Goal: Transaction & Acquisition: Purchase product/service

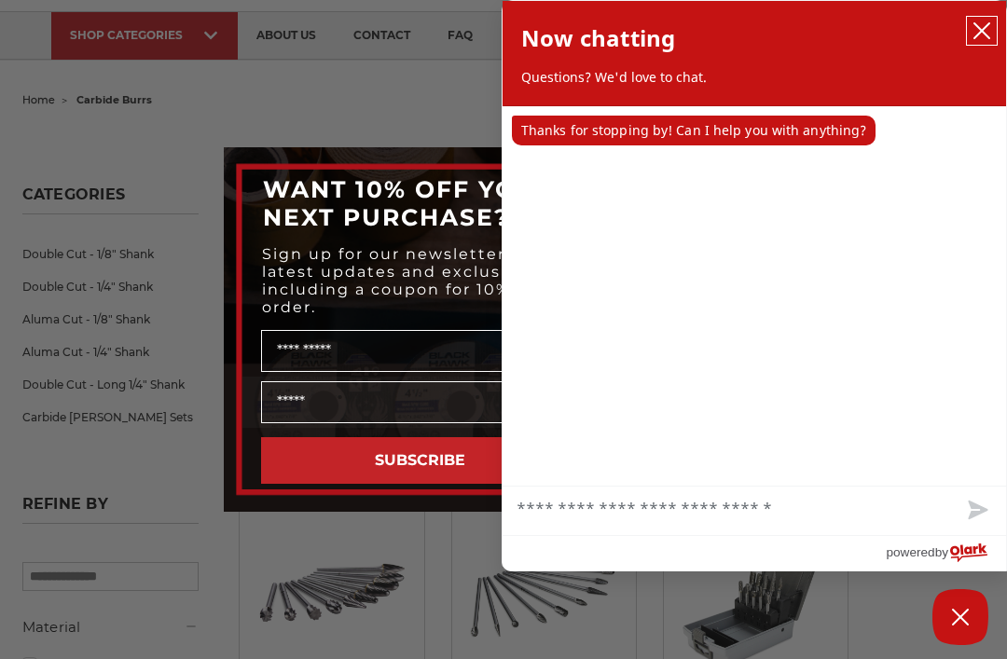
click at [982, 29] on icon "close chatbox" at bounding box center [981, 30] width 15 height 15
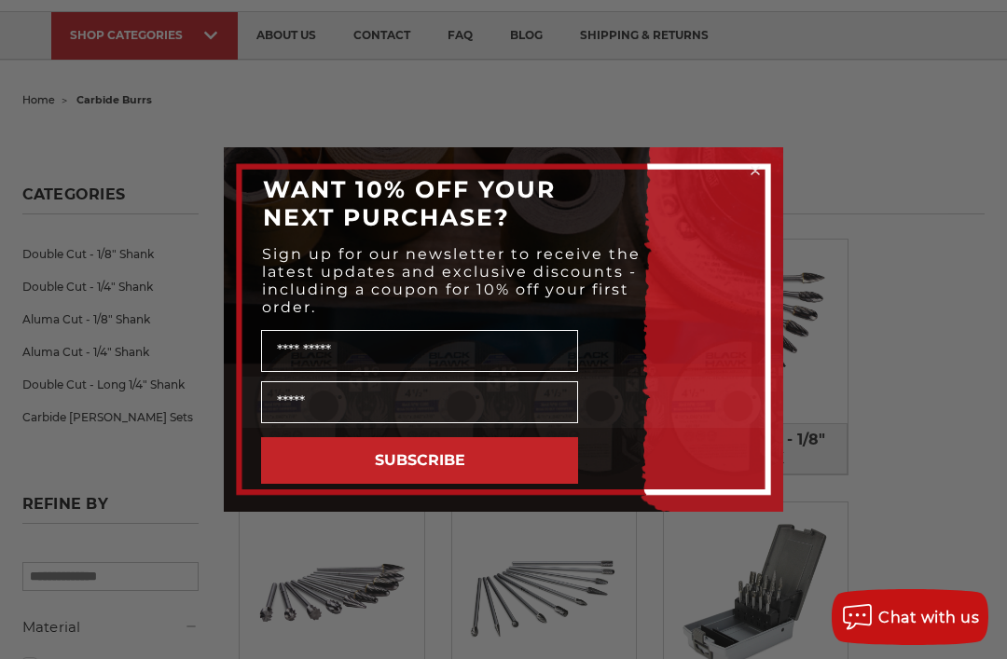
click at [920, 186] on div "Close dialog WANT 10% OFF YOUR NEXT PURCHASE? Sign up for our newsletter to rec…" at bounding box center [503, 329] width 1007 height 659
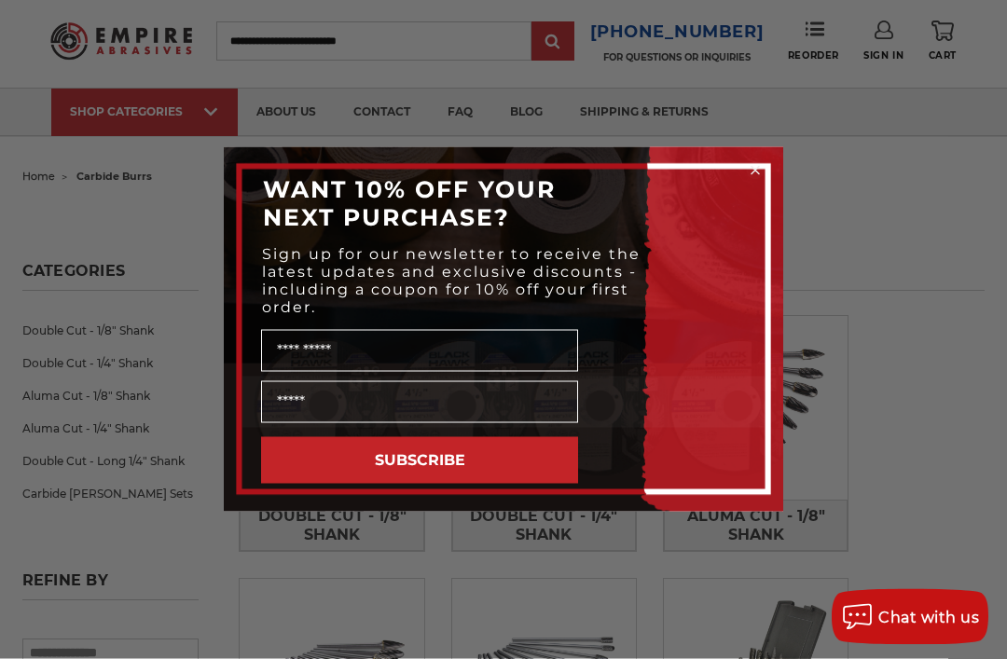
scroll to position [38, 0]
click at [749, 180] on circle "Close dialog" at bounding box center [755, 171] width 18 height 18
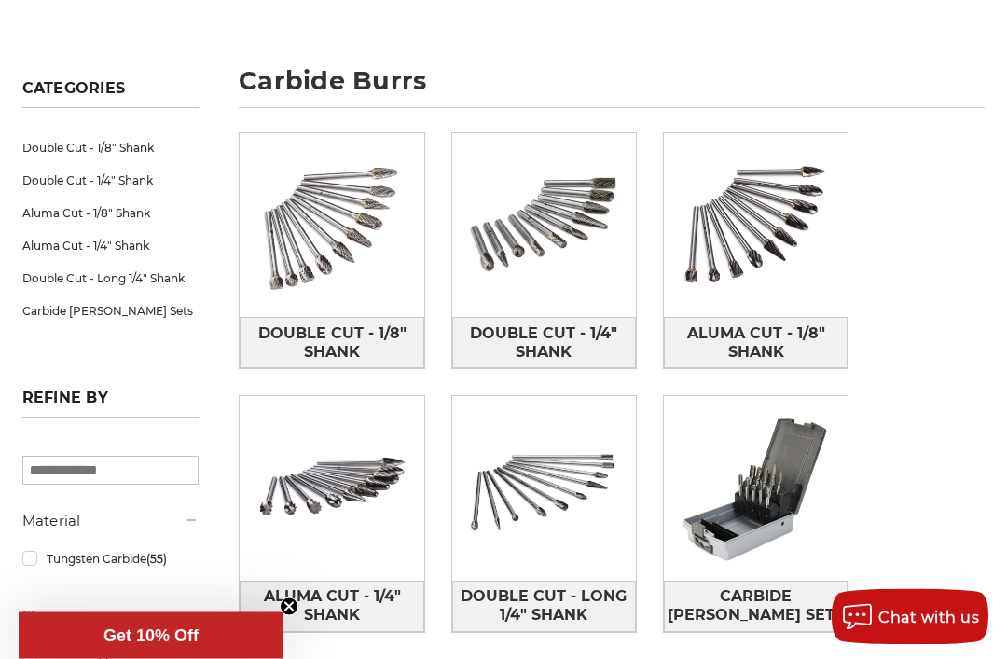
scroll to position [224, 0]
click at [368, 235] on img at bounding box center [332, 225] width 184 height 184
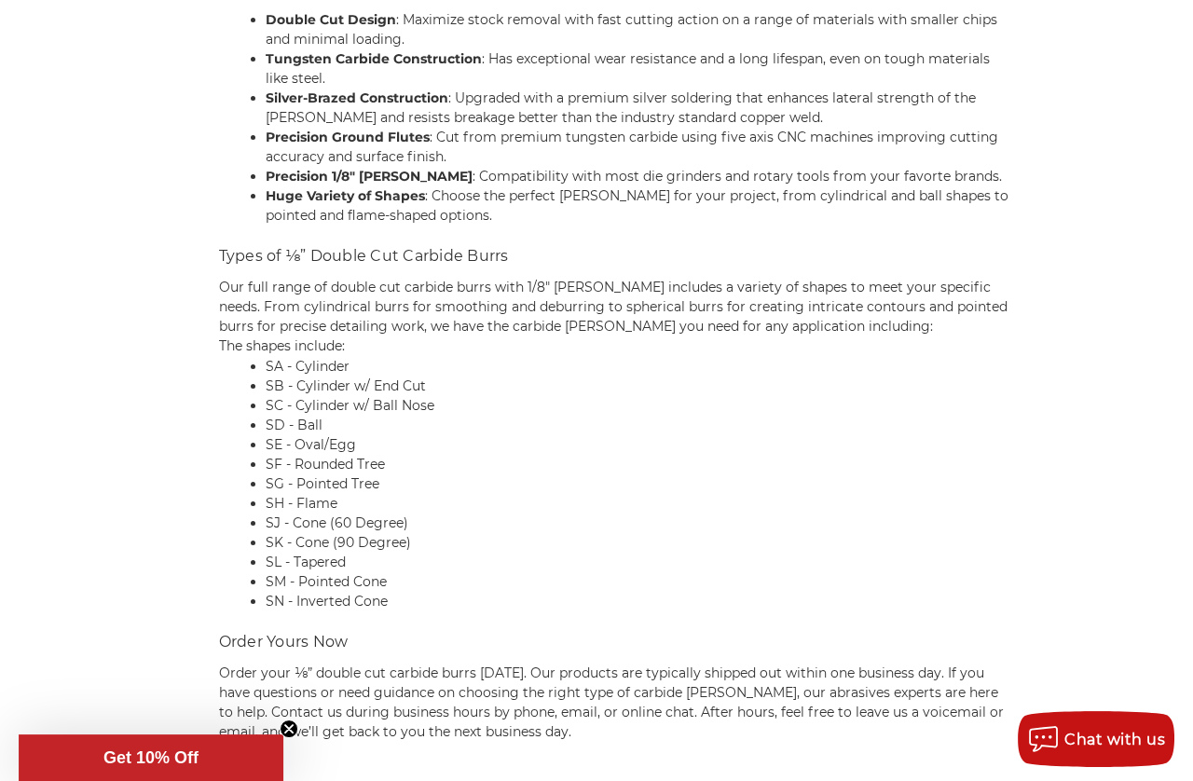
scroll to position [1856, 99]
click at [802, 356] on p "Our full range of double cut carbide burrs with 1/8" [PERSON_NAME] includes a v…" at bounding box center [616, 317] width 794 height 78
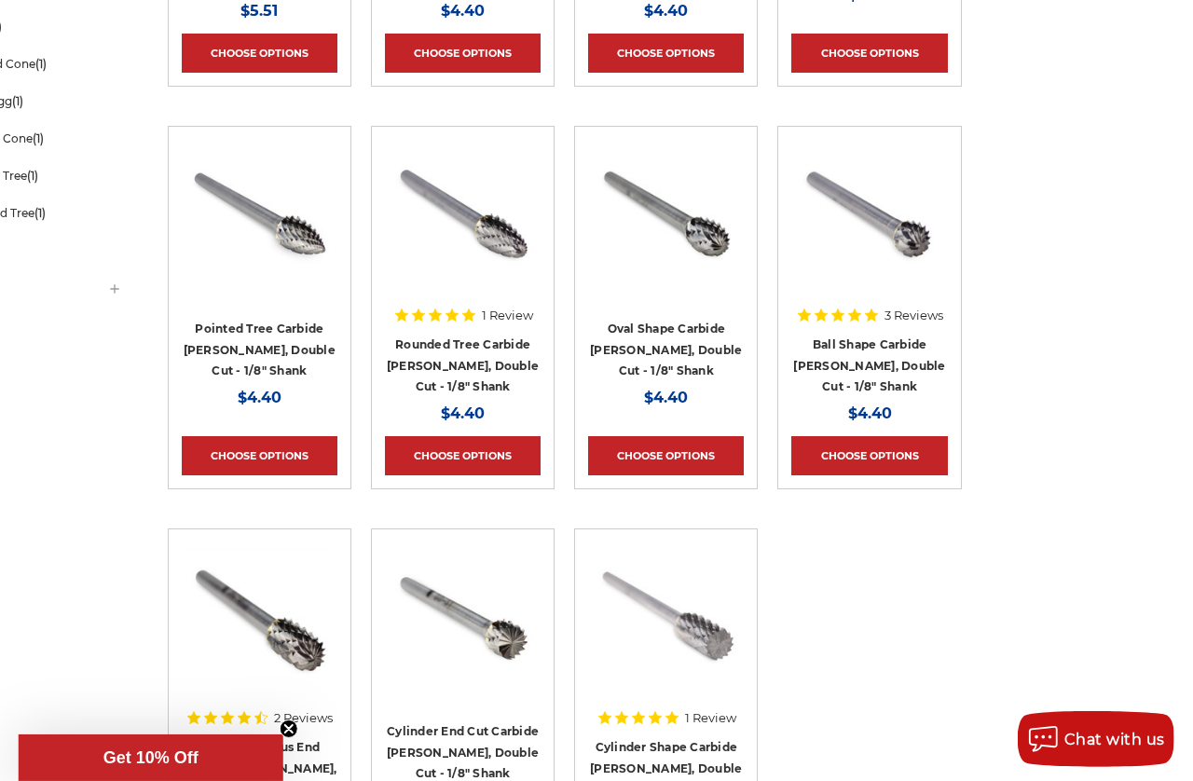
scroll to position [692, 151]
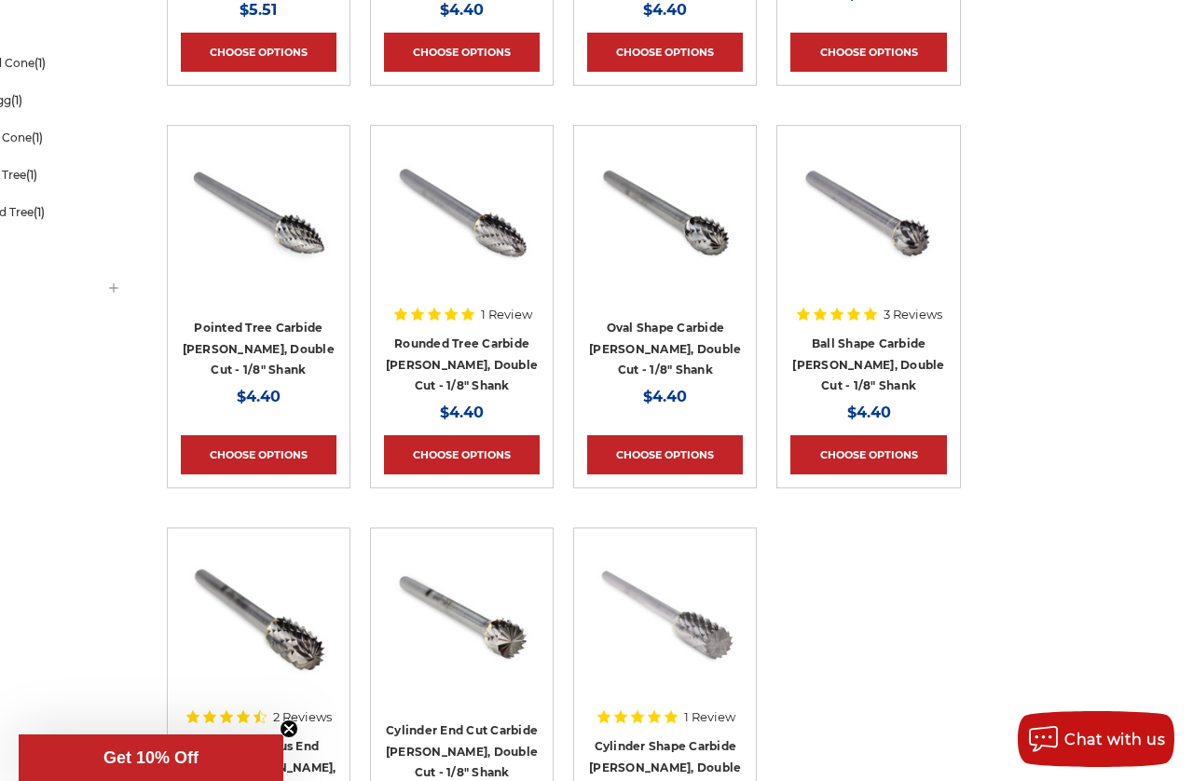
click at [876, 467] on link "Choose Options" at bounding box center [868, 454] width 156 height 39
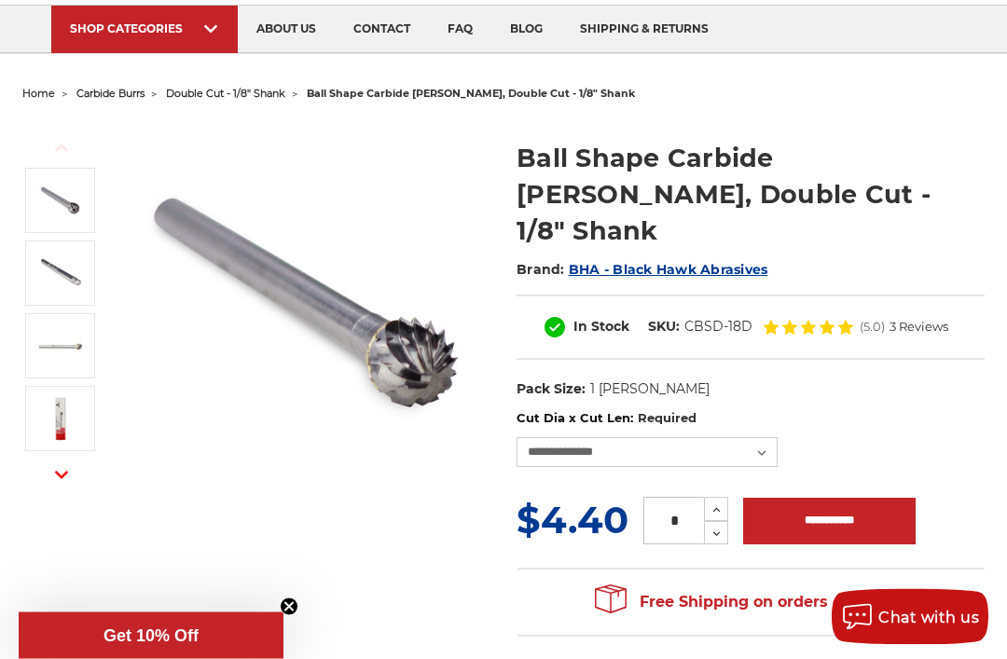
scroll to position [126, 0]
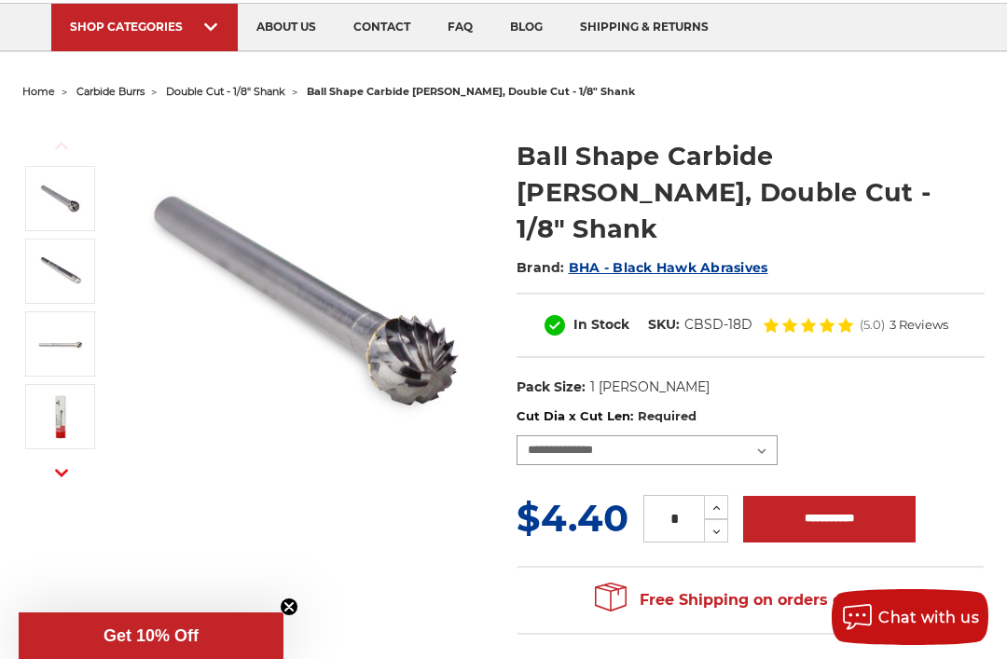
click at [751, 435] on select "**********" at bounding box center [646, 450] width 261 height 30
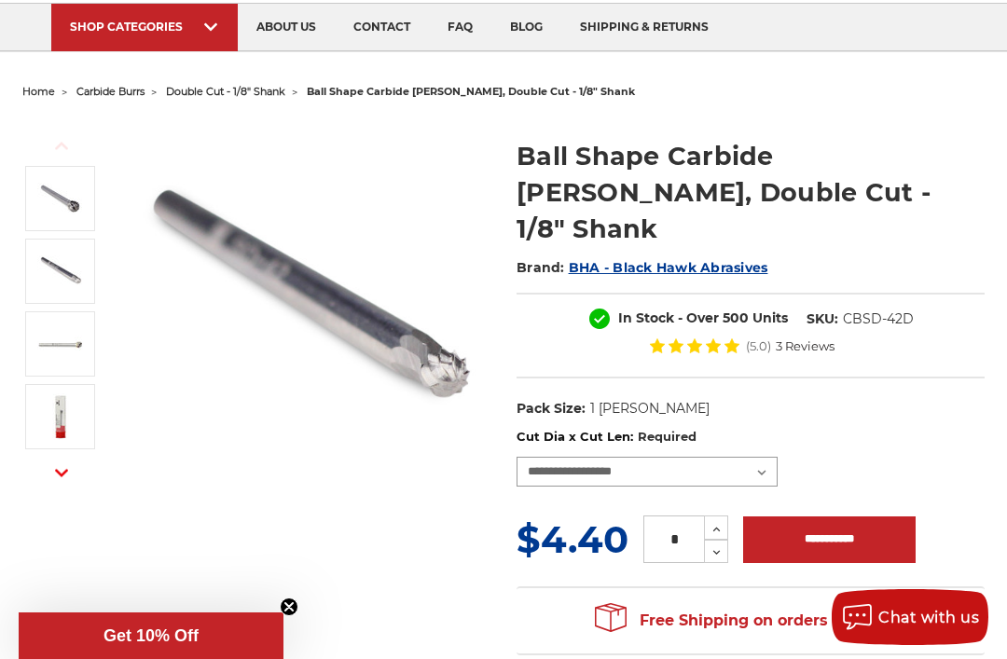
click at [755, 457] on select "**********" at bounding box center [646, 472] width 261 height 30
select select "****"
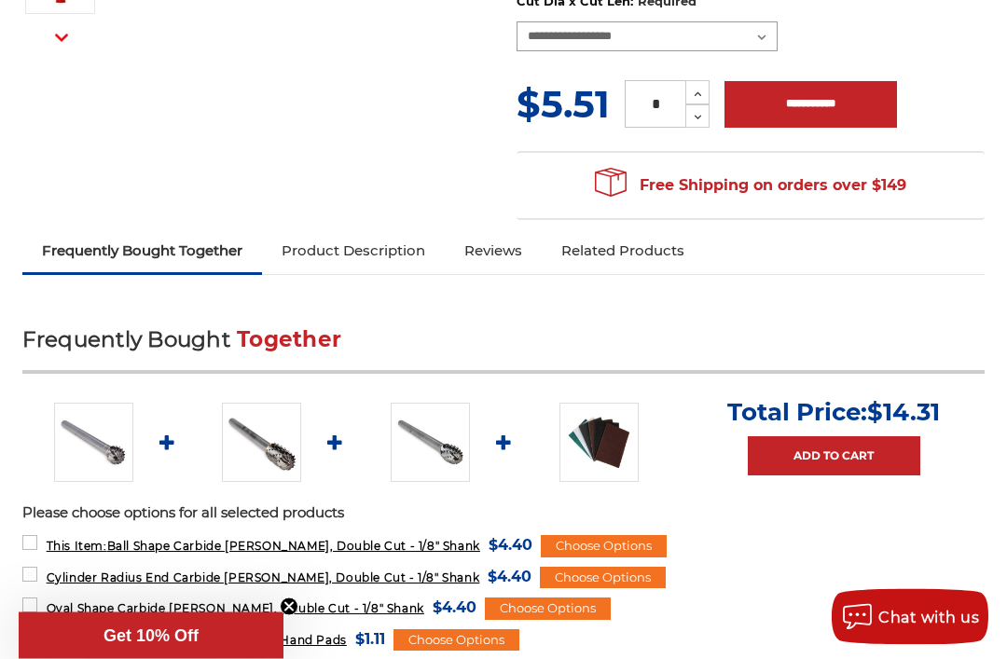
scroll to position [562, 0]
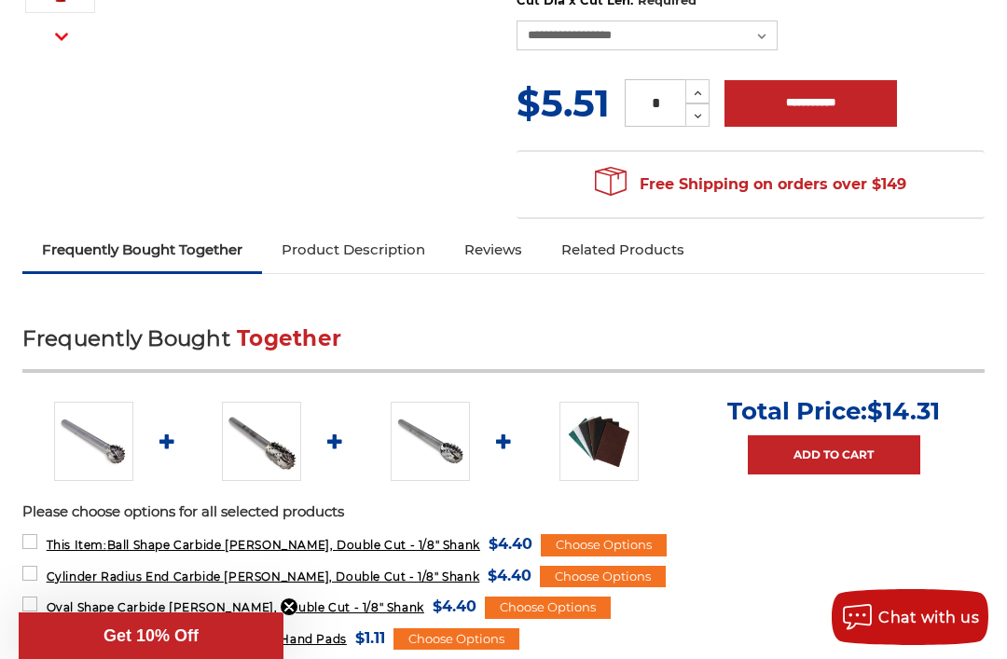
click at [22, 531] on label "This Item: Ball Shape Carbide Burr, Double Cut - 1/8" Shank MSRP: Was: Now: $4.…" at bounding box center [277, 543] width 510 height 25
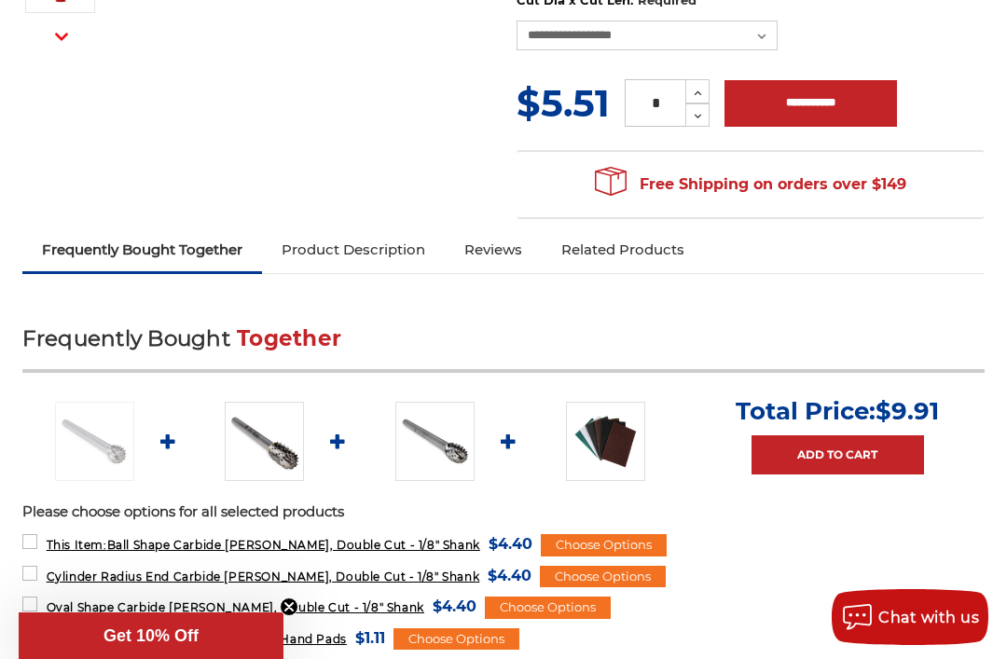
click at [37, 563] on label "Cylinder Radius End Carbide Burr, Double Cut - 1/8" Shank MSRP: Was: Now: $4.40…" at bounding box center [277, 575] width 510 height 25
click at [37, 594] on label "Oval Shape Carbide Burr, Double Cut - 1/8" Shank MSRP: Was: Now: $4.40 (You sav…" at bounding box center [249, 606] width 454 height 25
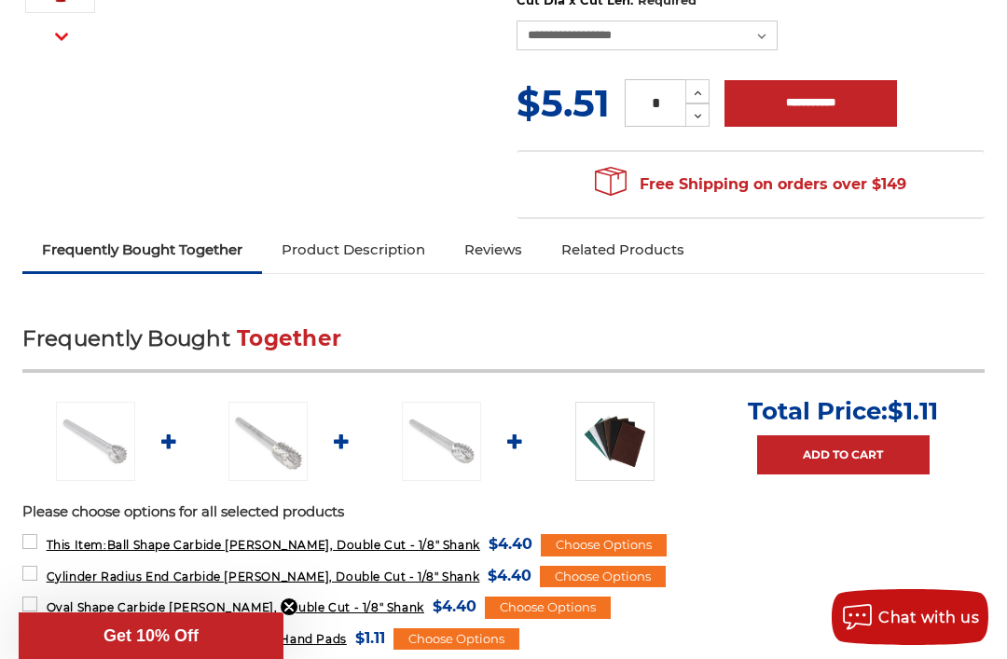
click at [37, 625] on label "Non Woven 6"x9" Scuff, Clean & Finish Hand Pads MSRP: Was: Now: $1.11 (You save…" at bounding box center [203, 637] width 363 height 25
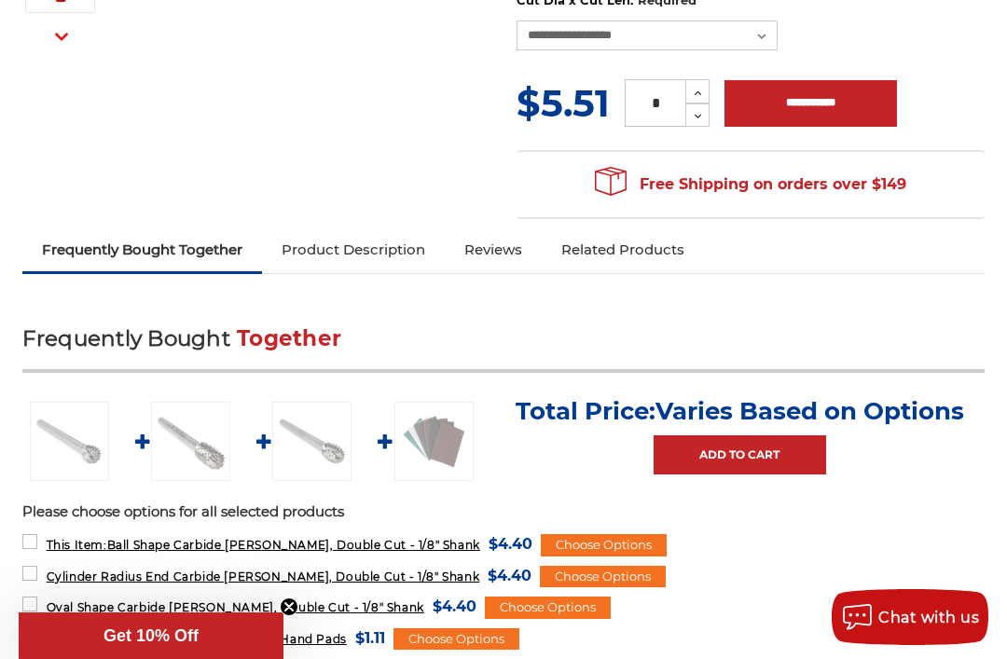
click at [38, 594] on label "Oval Shape Carbide Burr, Double Cut - 1/8" Shank MSRP: Was: Now: $4.40 (You sav…" at bounding box center [249, 606] width 454 height 25
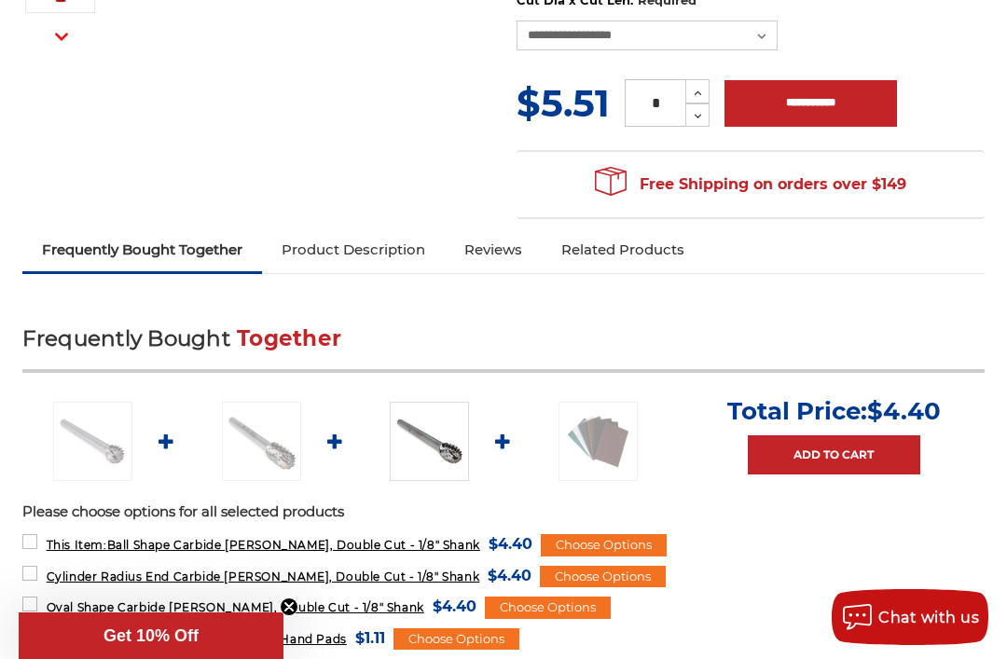
click at [36, 531] on label "This Item: Ball Shape Carbide Burr, Double Cut - 1/8" Shank MSRP: Was: Now: $4.…" at bounding box center [277, 543] width 510 height 25
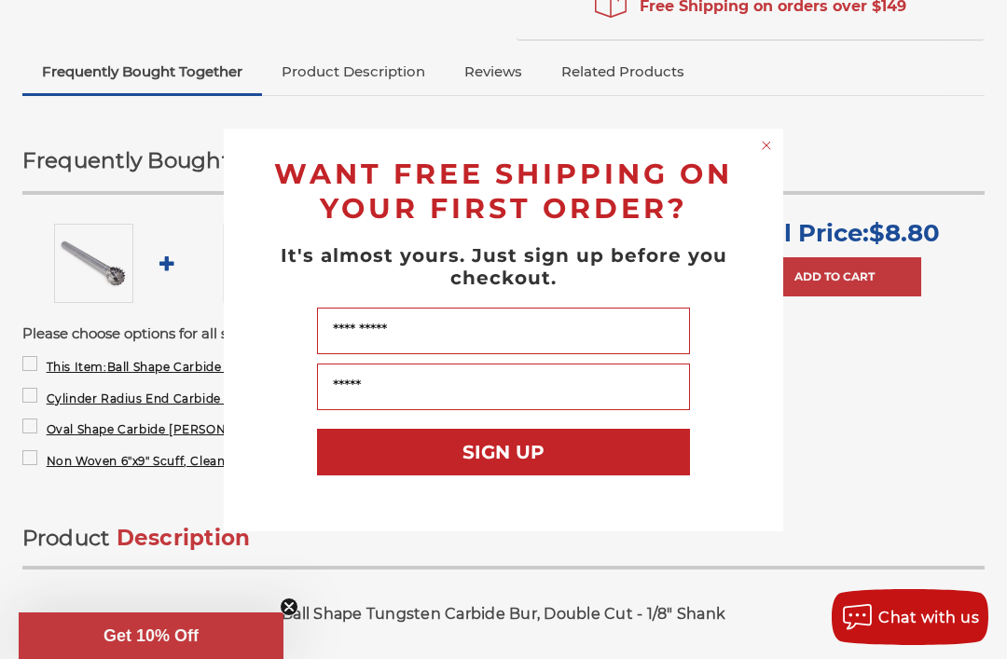
scroll to position [738, 0]
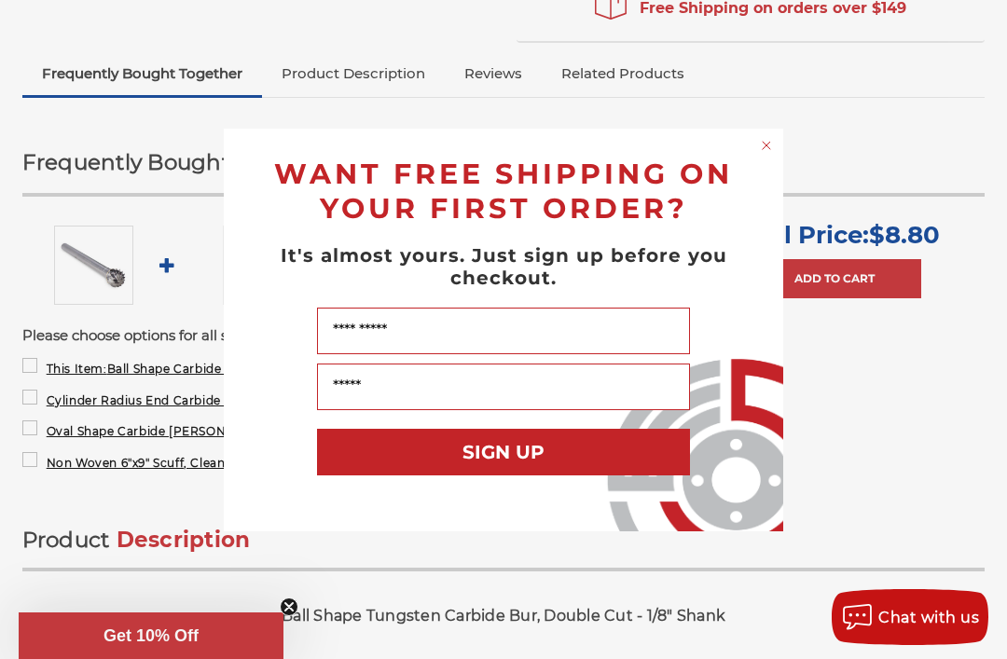
click at [498, 339] on input "Name" at bounding box center [503, 331] width 373 height 47
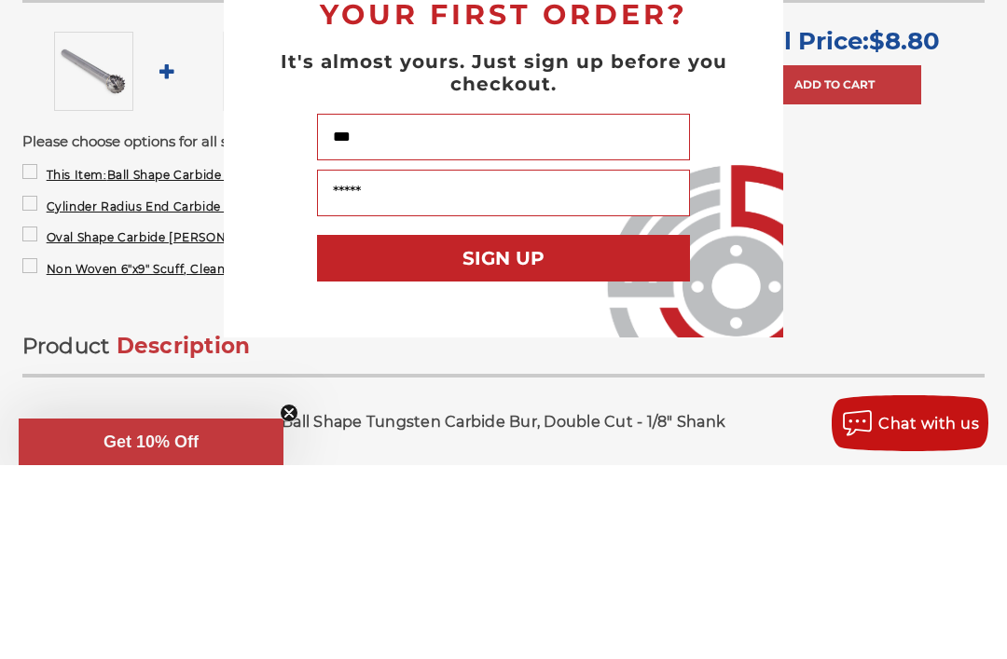
type input "***"
click at [496, 363] on input "Your Email" at bounding box center [503, 386] width 373 height 47
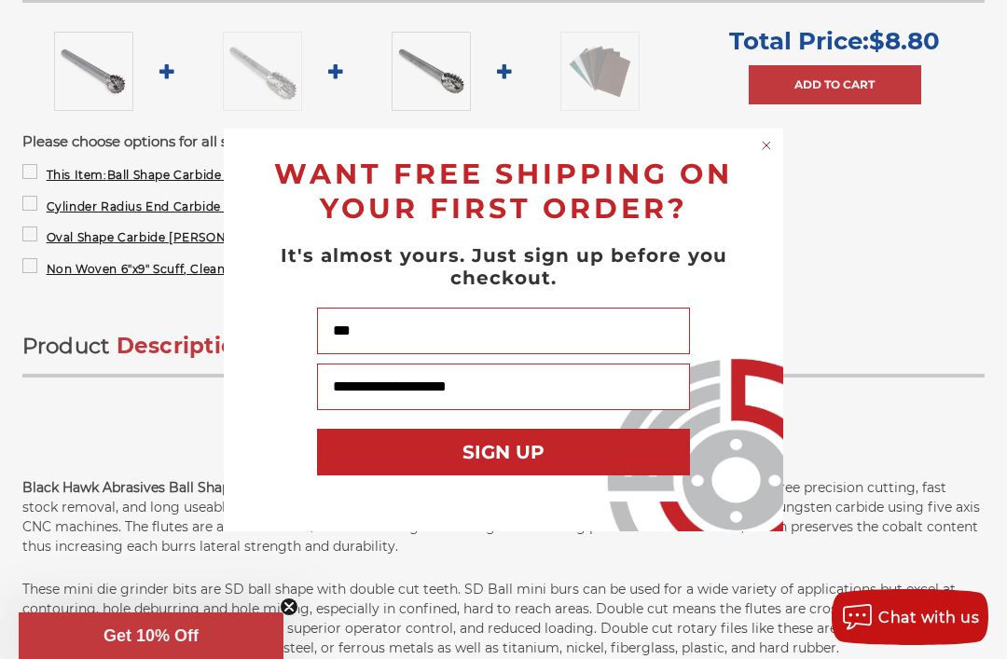
type input "**********"
click at [561, 454] on button "SIGN UP" at bounding box center [503, 452] width 373 height 47
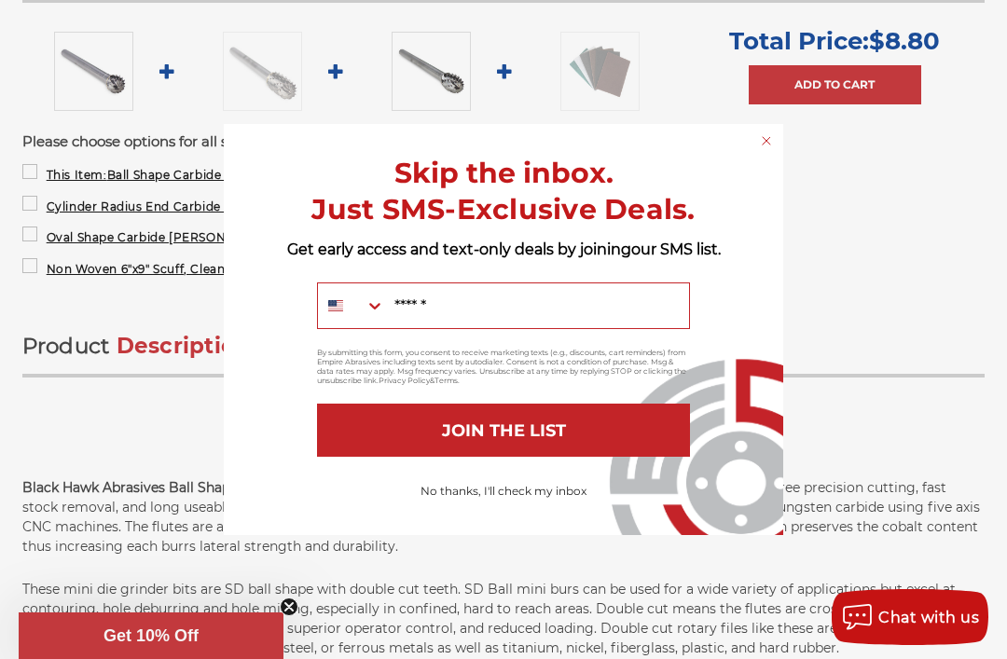
click at [762, 132] on circle "Close dialog" at bounding box center [767, 140] width 18 height 18
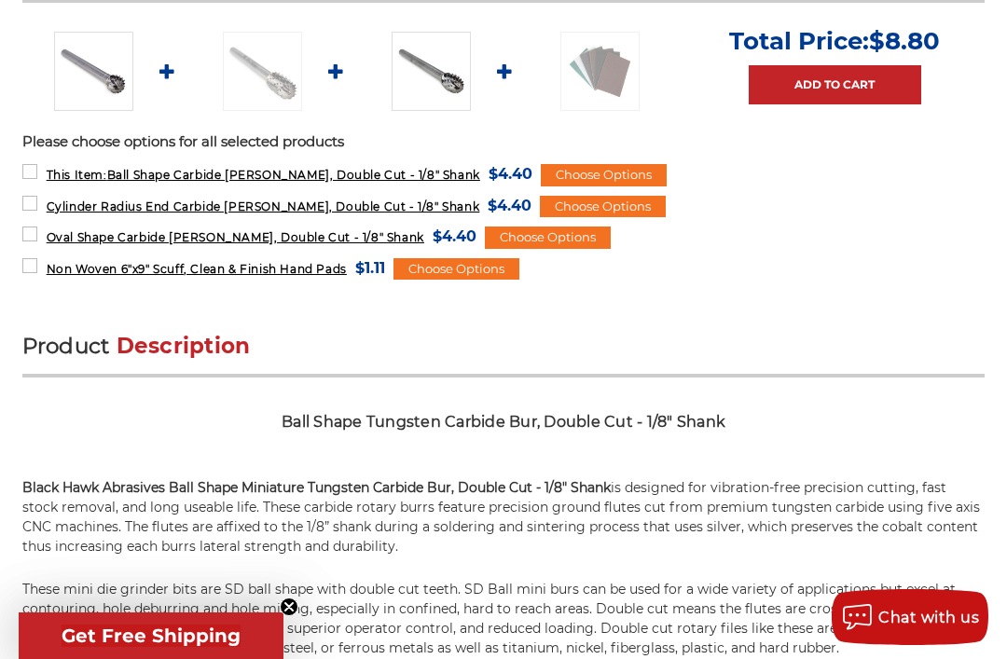
click at [197, 646] on span "Get Free Shipping" at bounding box center [151, 635] width 179 height 22
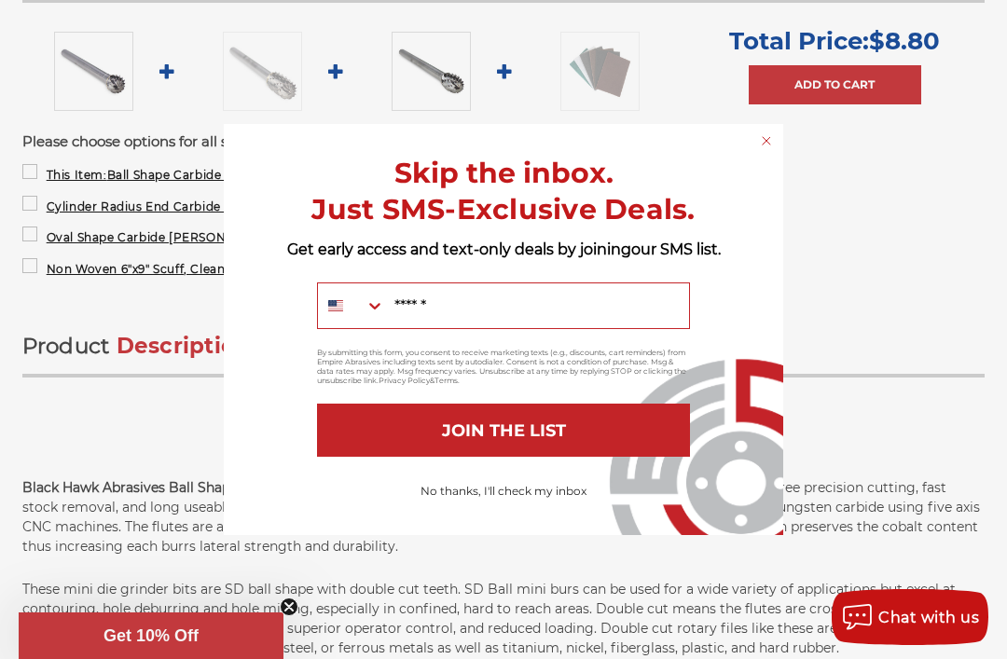
click at [366, 305] on icon "Search Countries" at bounding box center [374, 305] width 19 height 19
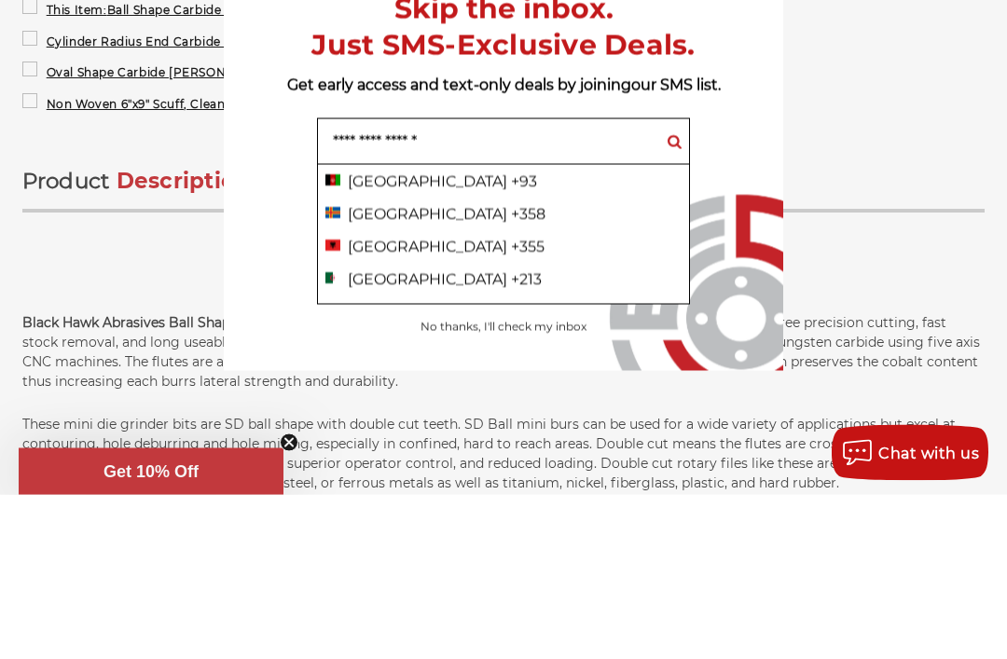
scroll to position [1097, 0]
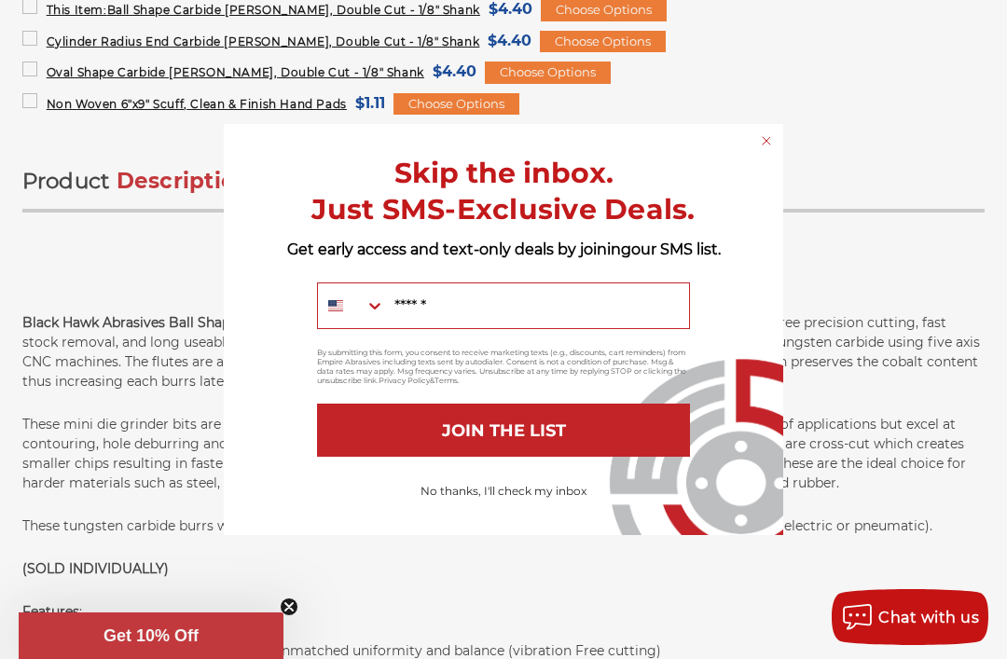
click at [768, 133] on circle "Close dialog" at bounding box center [767, 140] width 18 height 18
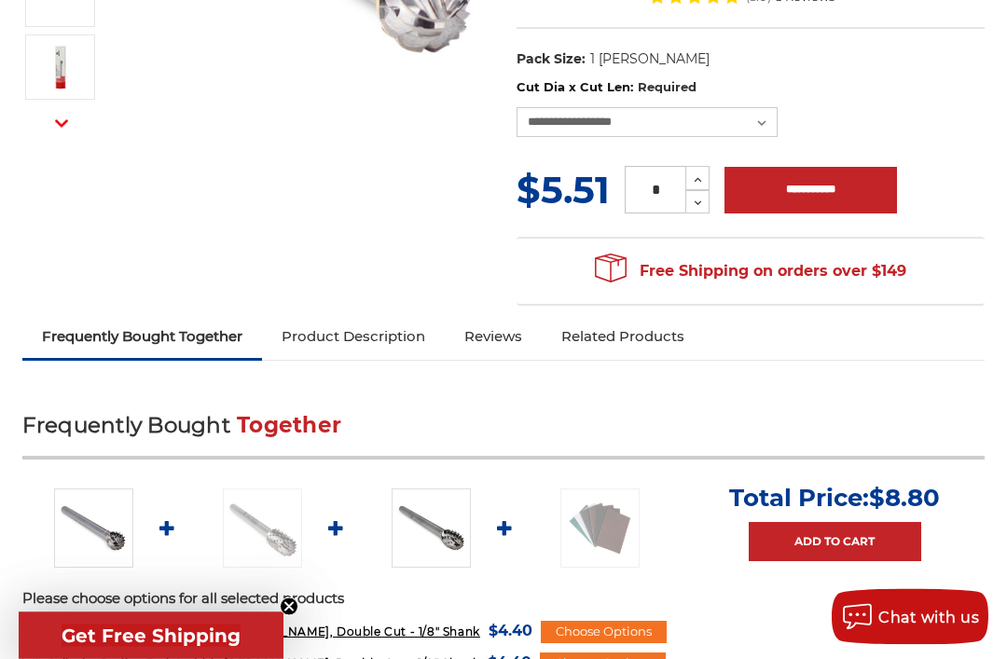
scroll to position [478, 0]
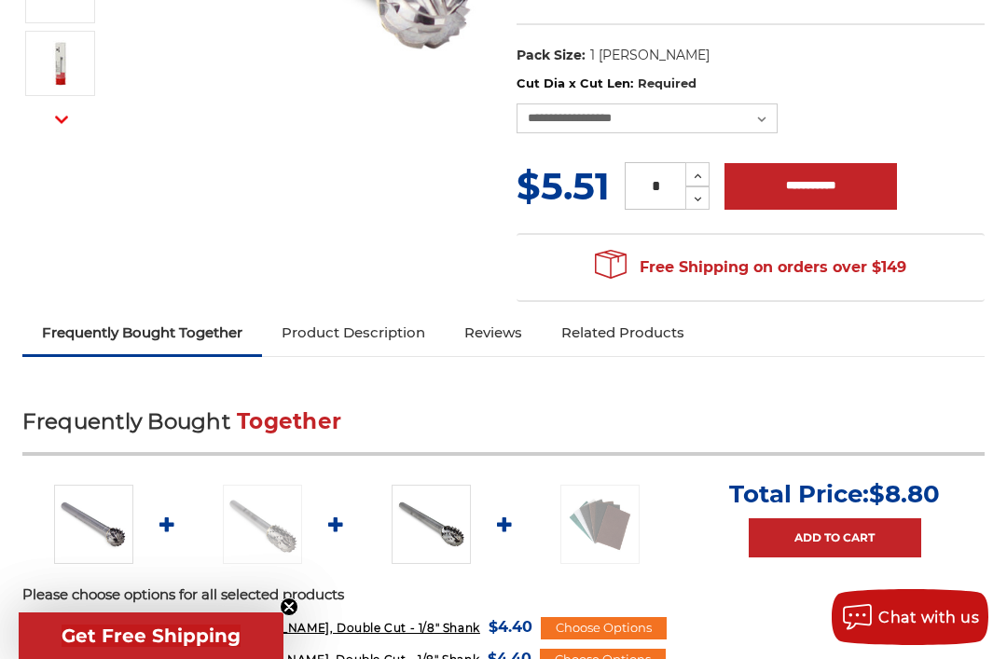
click at [853, 518] on link "Add to Cart" at bounding box center [834, 537] width 172 height 39
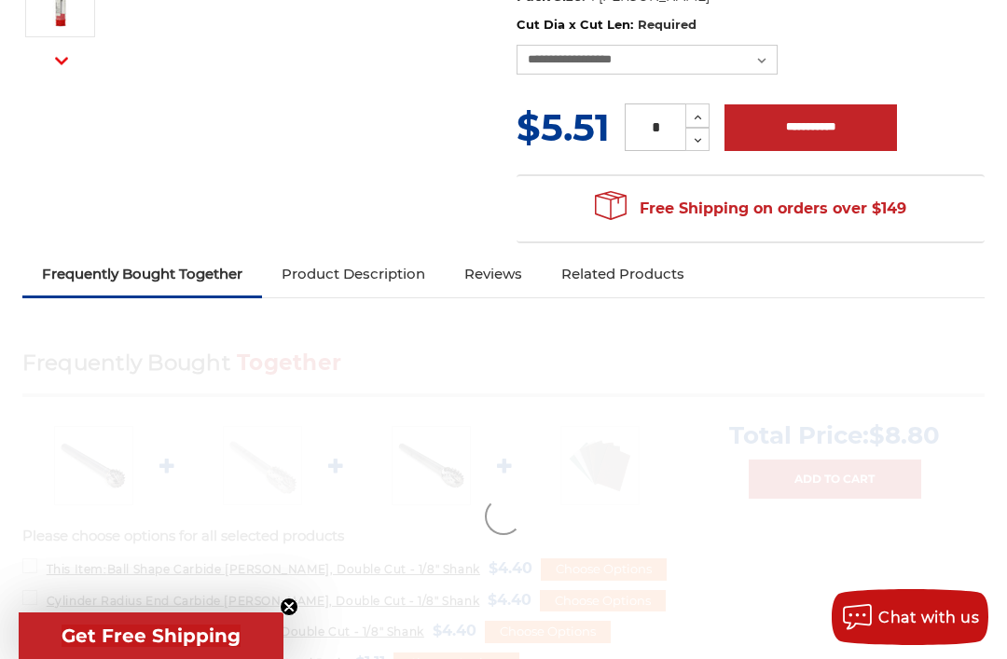
scroll to position [539, 0]
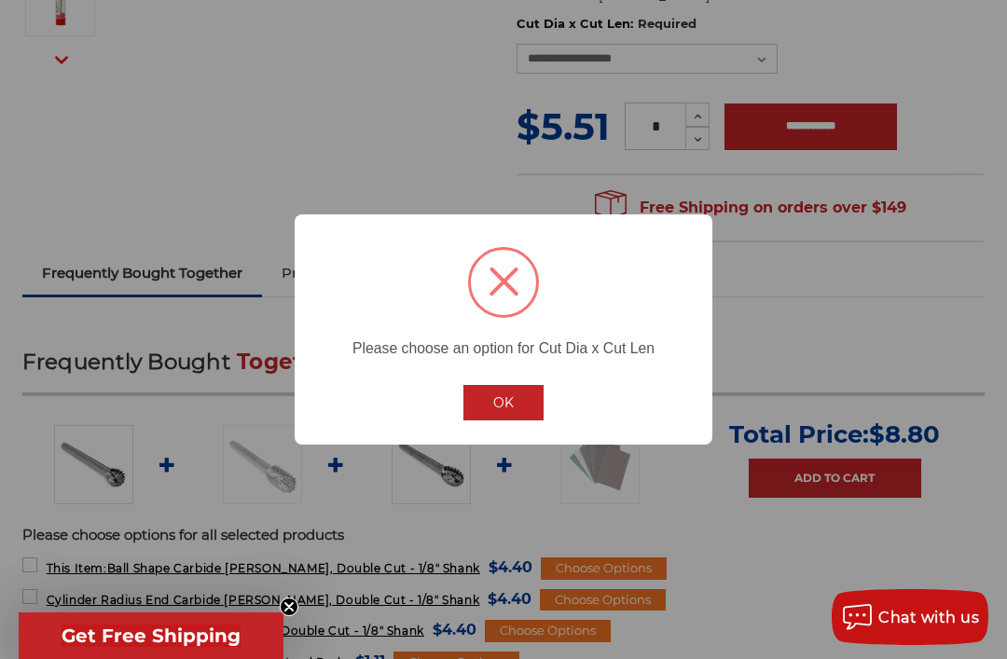
click at [515, 409] on button "OK" at bounding box center [503, 402] width 80 height 35
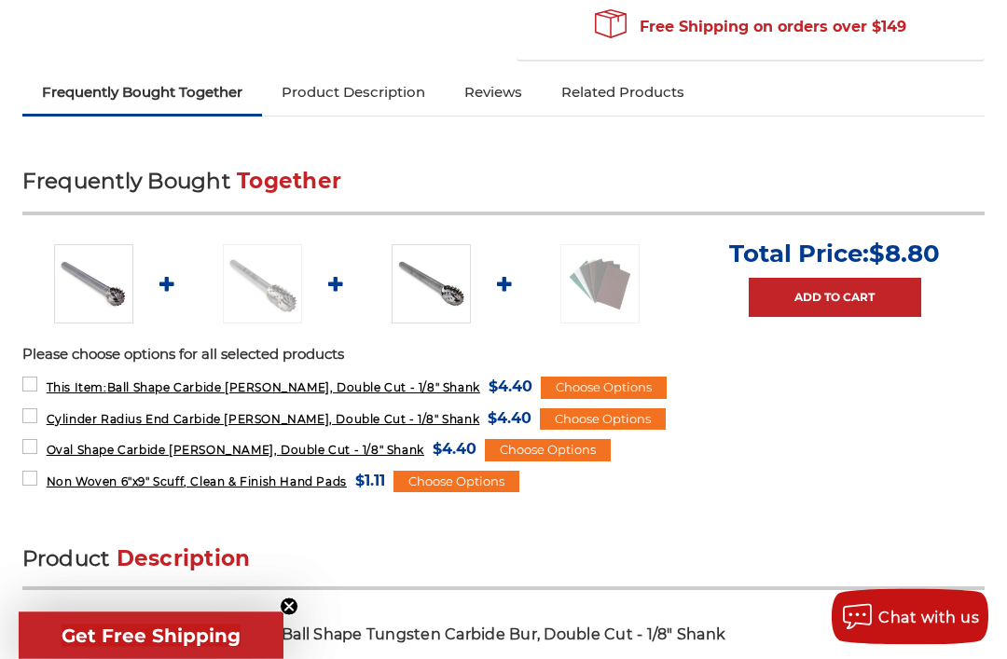
scroll to position [720, 0]
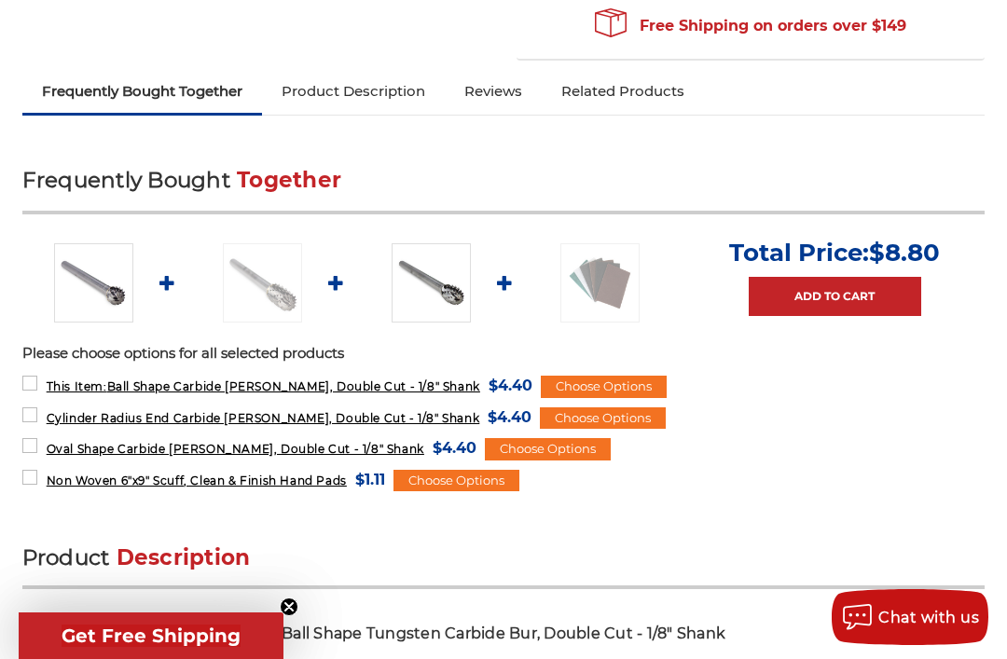
click at [503, 438] on div "Choose Options" at bounding box center [548, 449] width 126 height 22
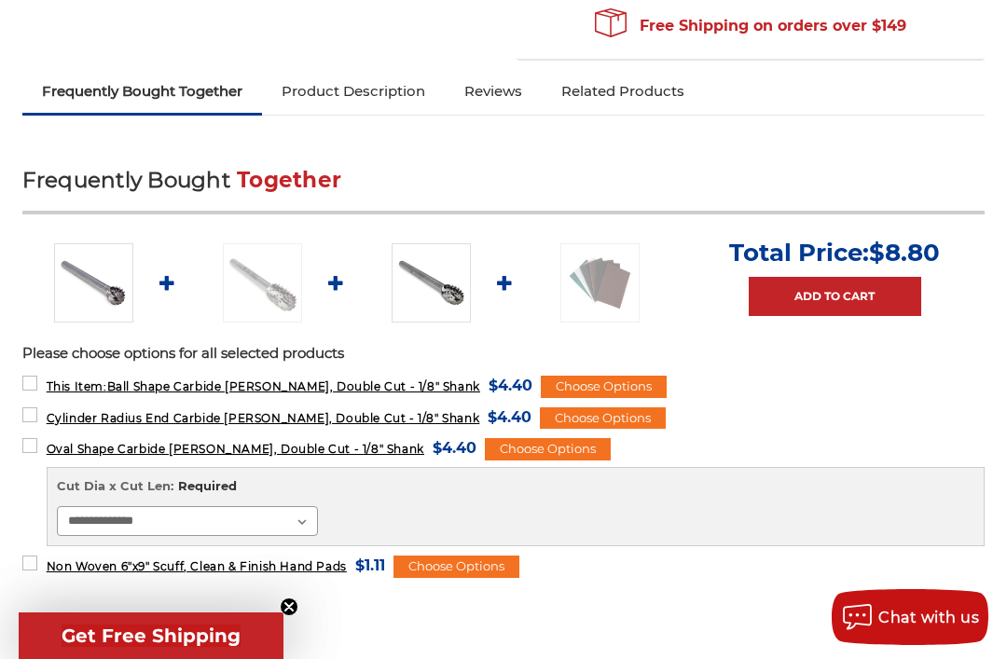
click at [300, 506] on select "**********" at bounding box center [187, 521] width 261 height 30
select select "****"
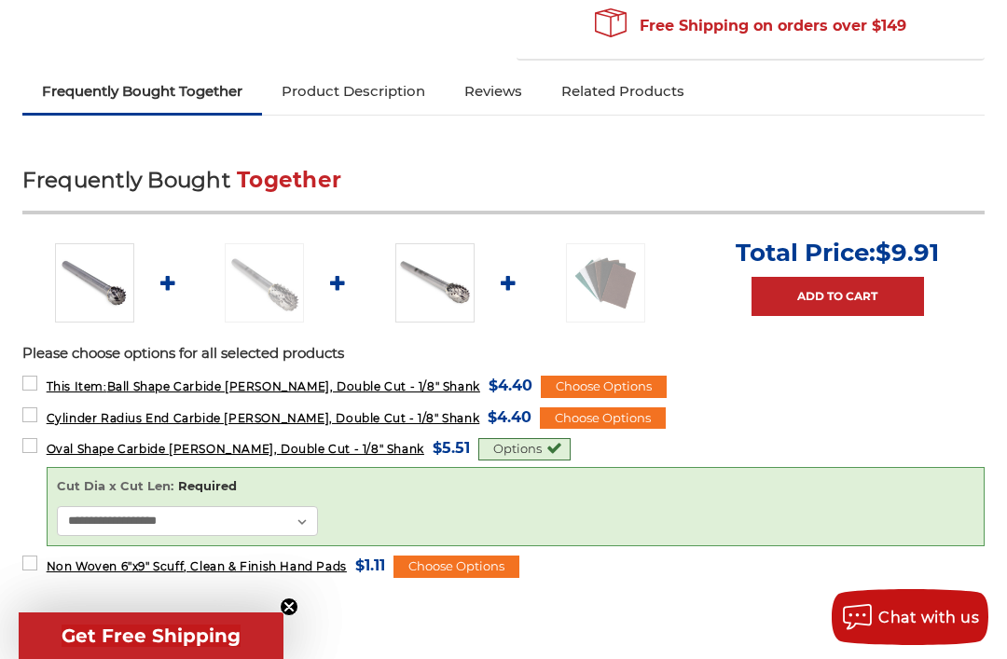
click at [841, 277] on link "Add to Cart" at bounding box center [837, 296] width 172 height 39
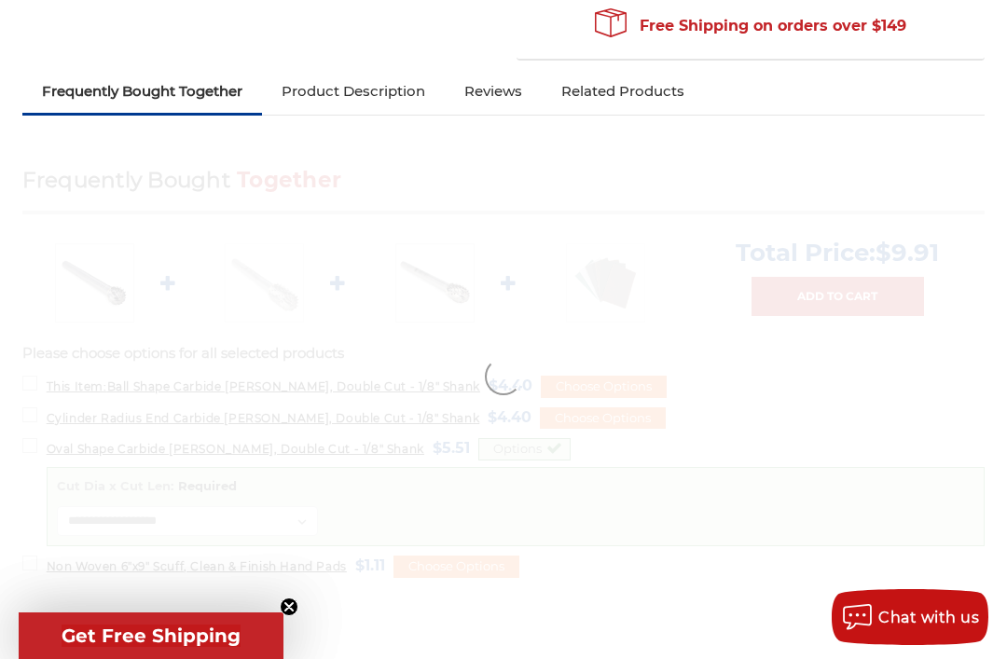
scroll to position [780, 0]
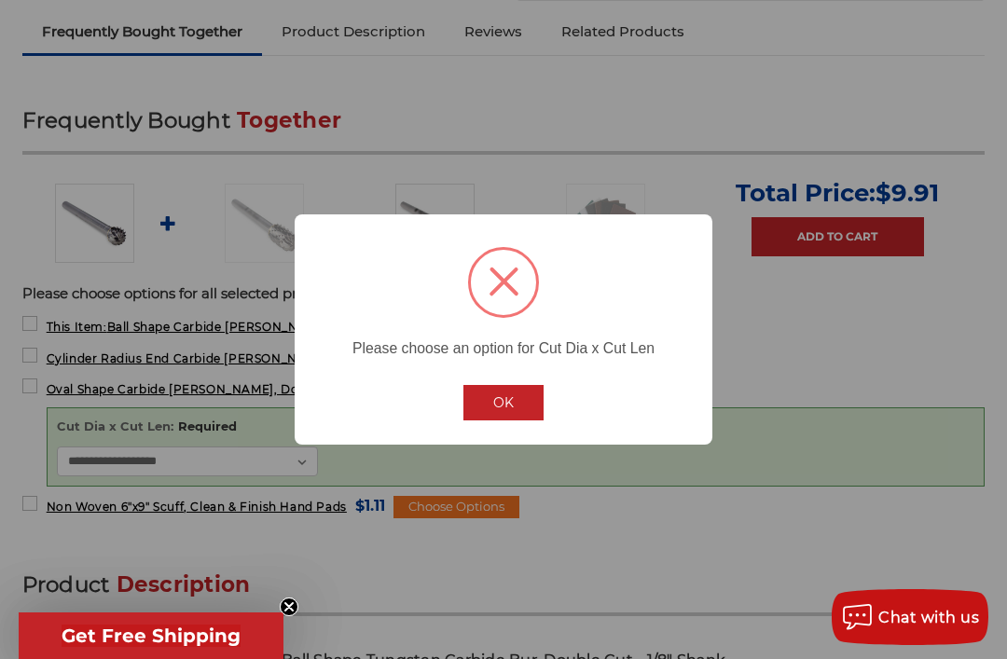
click at [519, 409] on button "OK" at bounding box center [503, 402] width 80 height 35
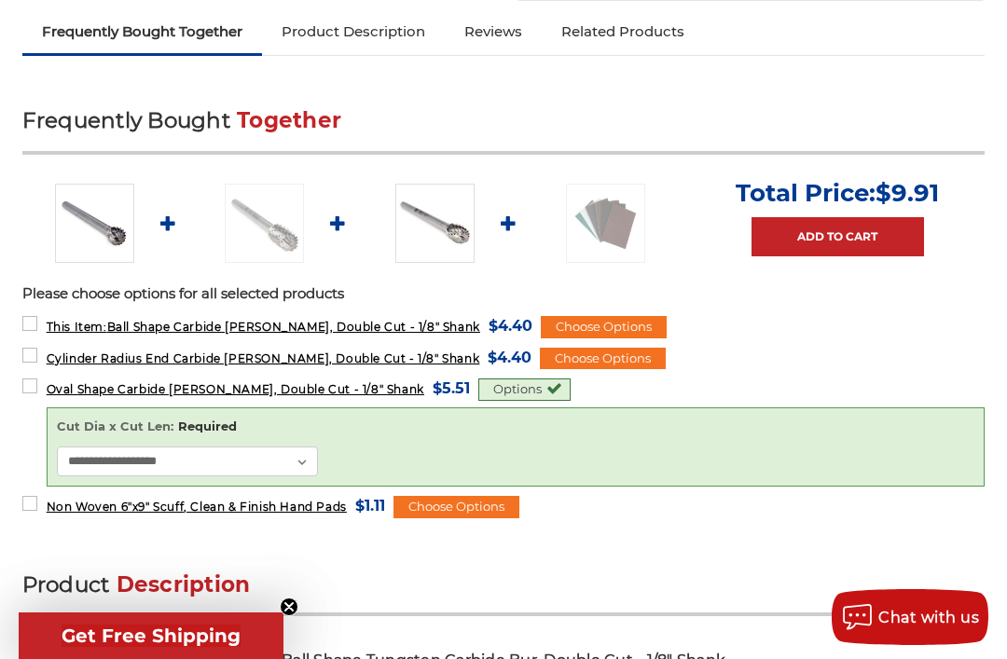
click at [567, 316] on div "Choose Options" at bounding box center [604, 327] width 126 height 22
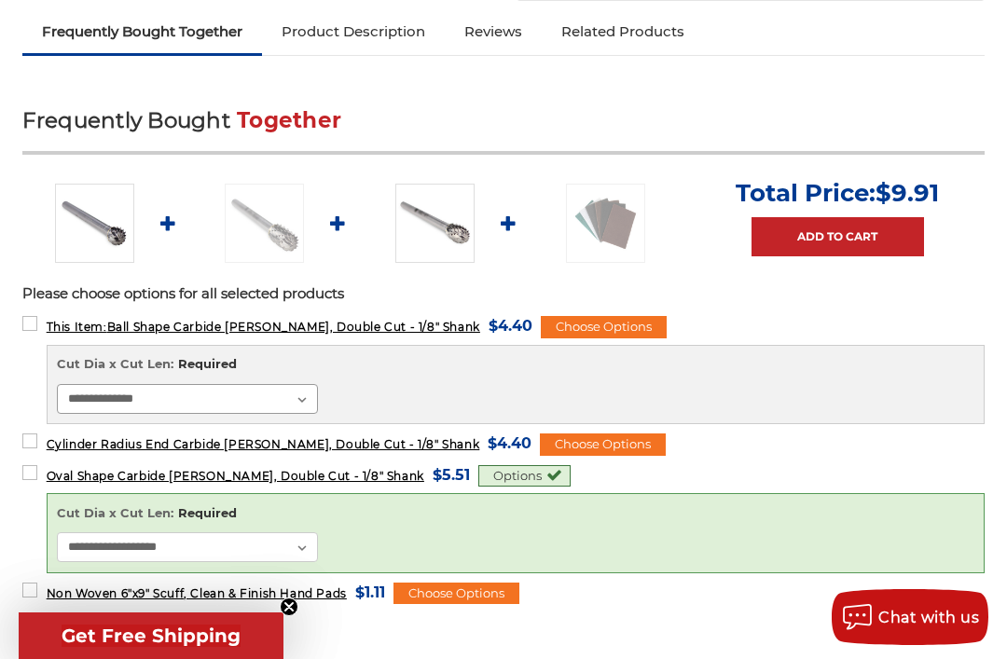
click at [298, 384] on select "**********" at bounding box center [187, 399] width 261 height 30
select select "****"
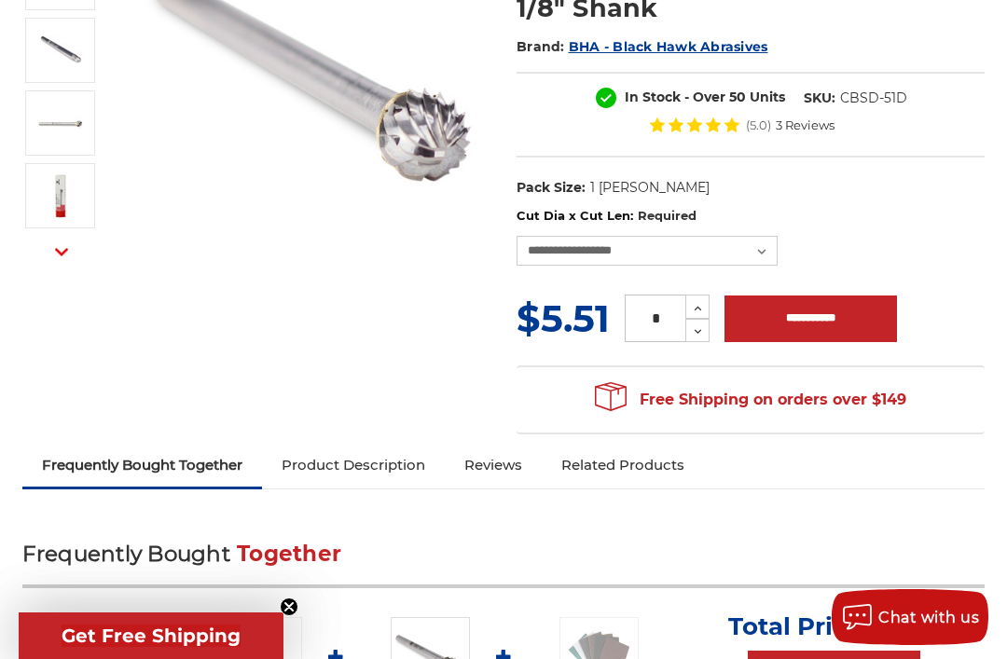
scroll to position [349, 0]
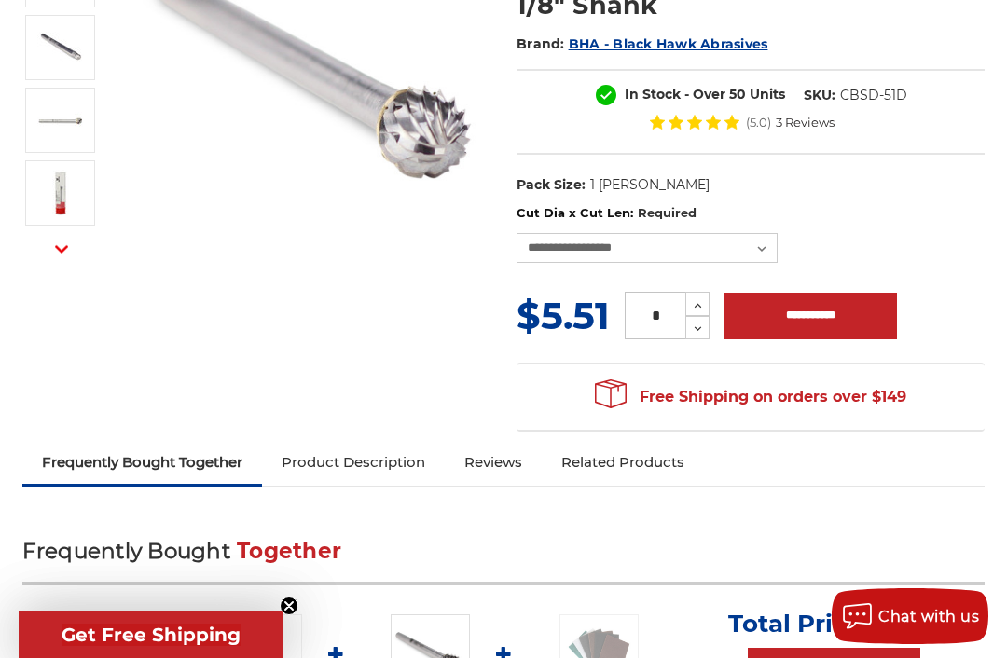
click at [696, 317] on button "Decrease Quantity:" at bounding box center [697, 328] width 24 height 23
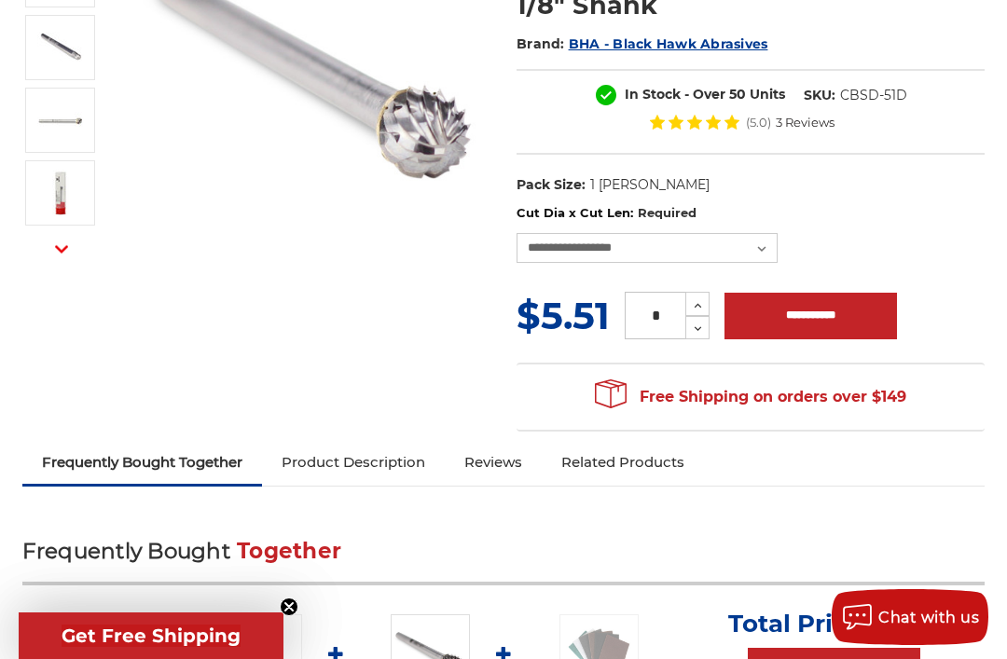
click at [689, 316] on button "Decrease Quantity:" at bounding box center [697, 327] width 24 height 23
click at [693, 321] on icon at bounding box center [698, 329] width 14 height 17
click at [651, 292] on input "*" at bounding box center [654, 316] width 61 height 48
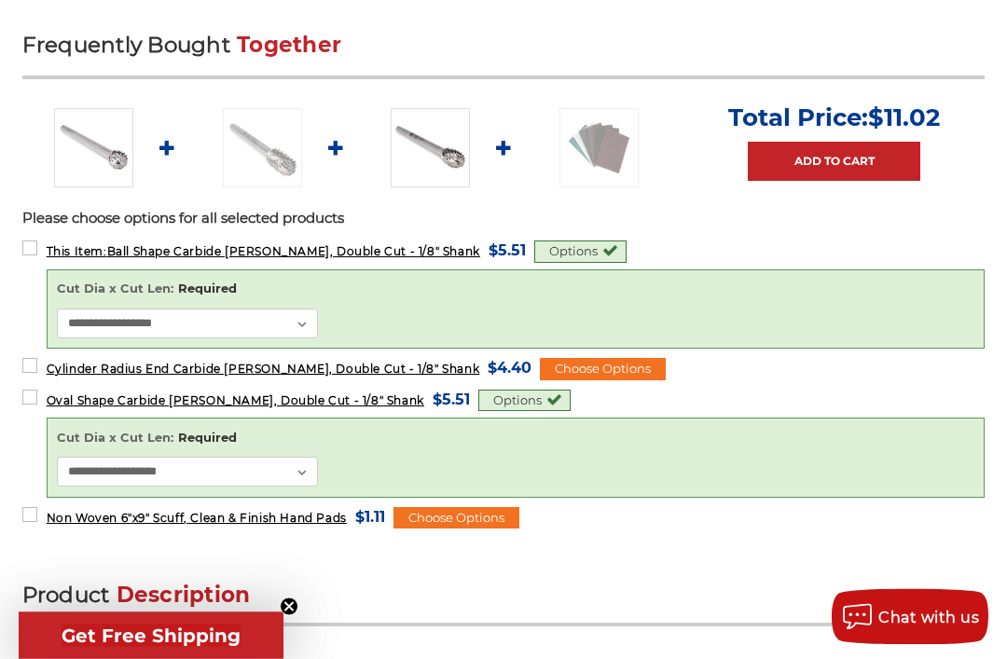
scroll to position [856, 0]
type input "*"
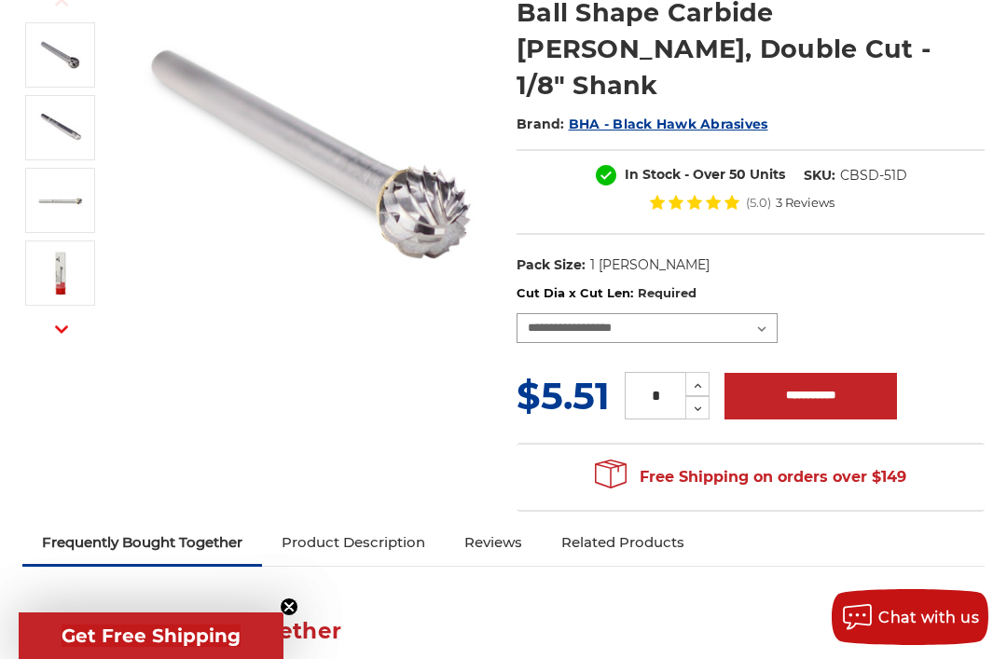
click at [757, 313] on select "**********" at bounding box center [646, 328] width 261 height 30
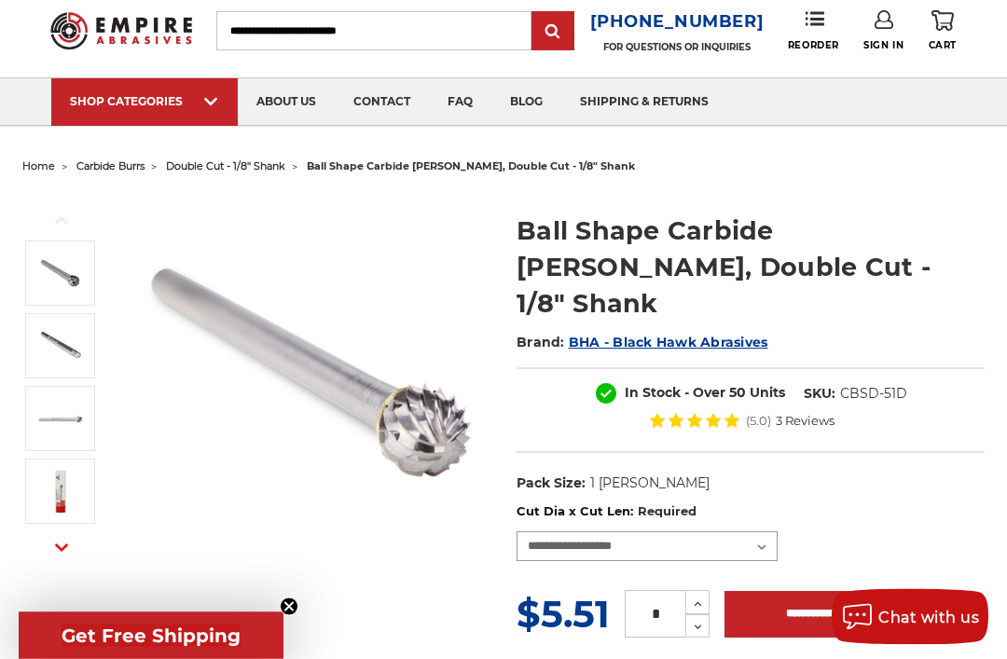
scroll to position [0, 0]
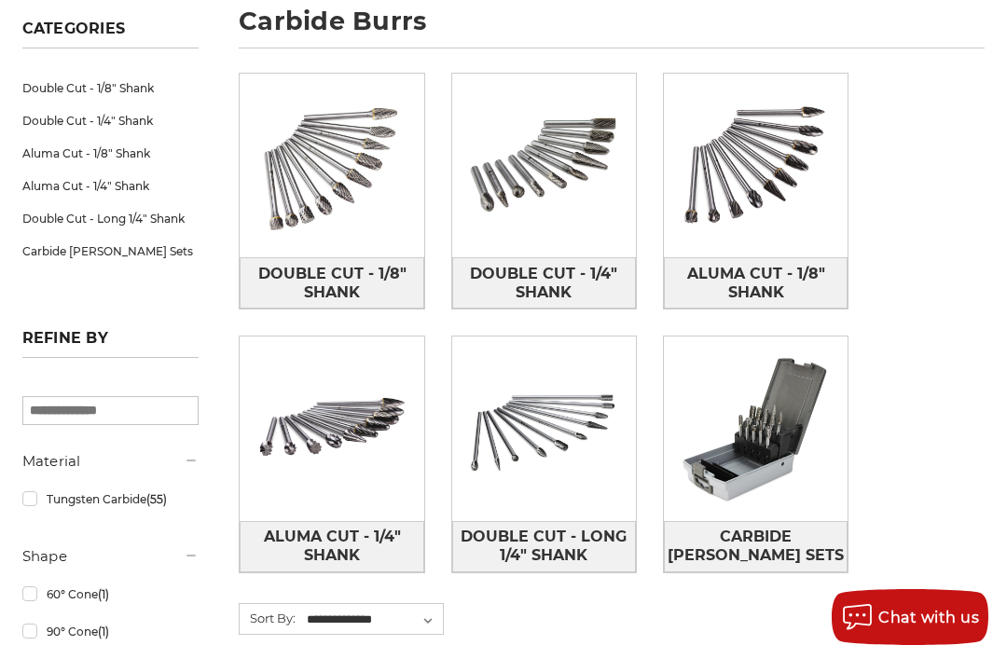
click at [779, 449] on img at bounding box center [756, 428] width 184 height 184
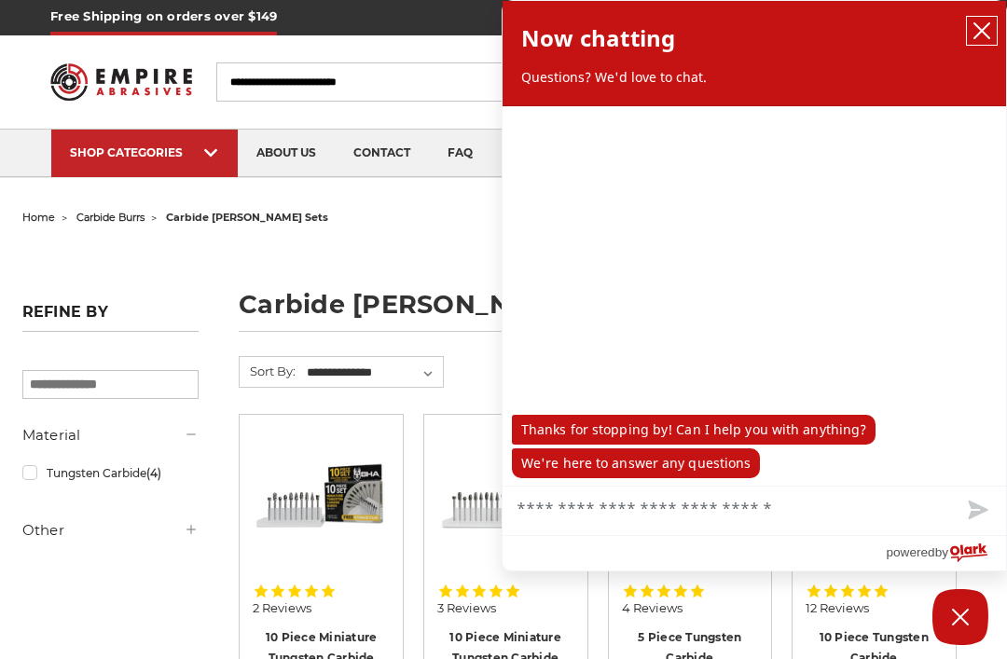
click at [974, 35] on icon "close chatbox" at bounding box center [981, 30] width 19 height 19
